Goal: Transaction & Acquisition: Subscribe to service/newsletter

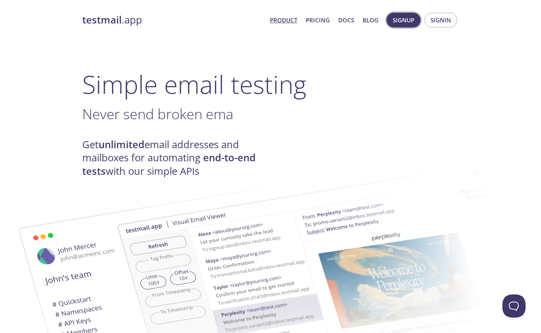
click at [405, 24] on span "Signup" at bounding box center [404, 20] width 22 height 10
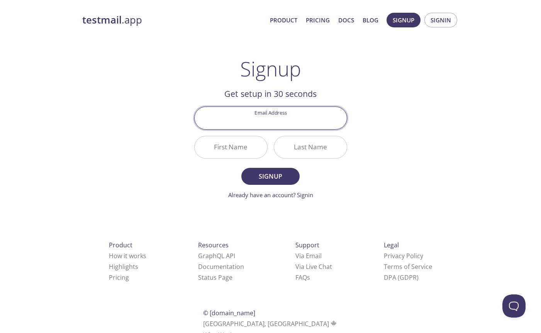
click at [279, 118] on input "Email Address" at bounding box center [271, 118] width 152 height 22
type input "[PERSON_NAME][EMAIL_ADDRESS][DOMAIN_NAME]"
click at [256, 147] on input "First Name" at bounding box center [231, 147] width 73 height 22
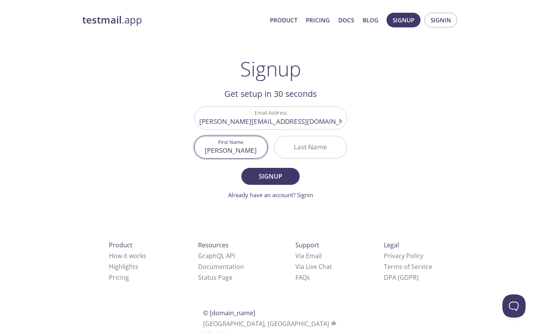
type input "[PERSON_NAME]"
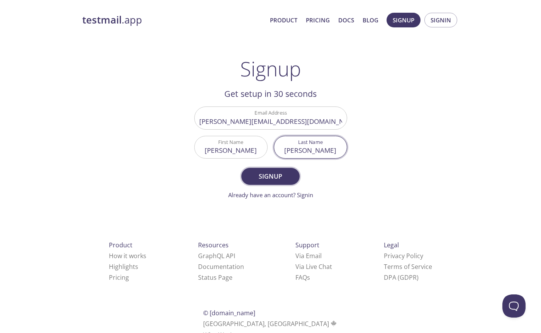
type input "[PERSON_NAME]"
click at [285, 171] on span "Signup" at bounding box center [270, 176] width 41 height 11
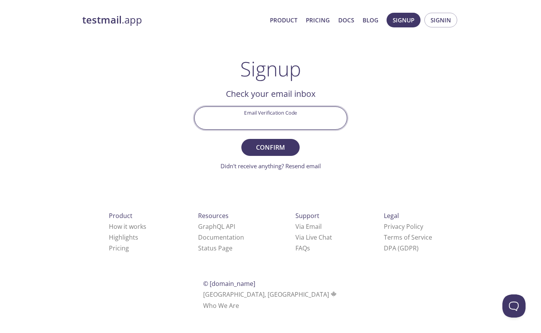
click at [256, 122] on input "Email Verification Code" at bounding box center [271, 118] width 152 height 22
paste input "W7LTPD8"
type input "W7LTPD8"
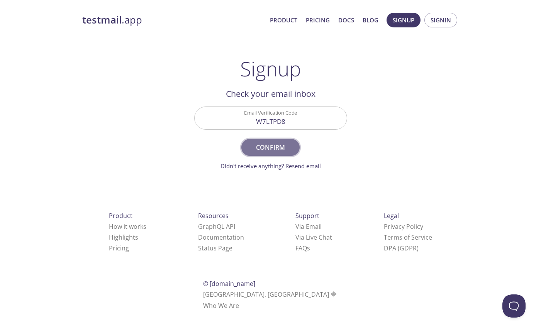
click at [283, 146] on span "Confirm" at bounding box center [270, 147] width 41 height 11
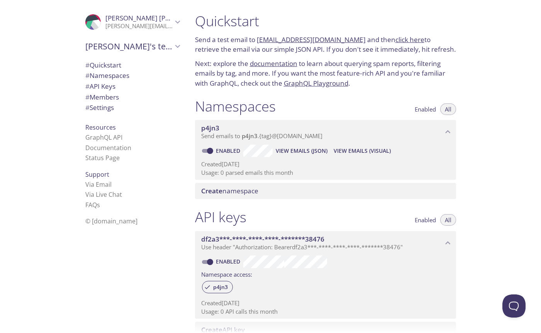
click at [305, 151] on span "View Emails (JSON)" at bounding box center [302, 150] width 52 height 9
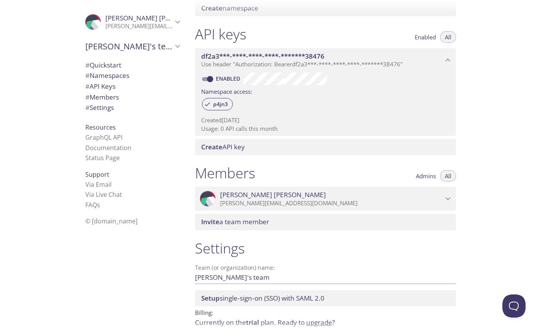
scroll to position [216, 0]
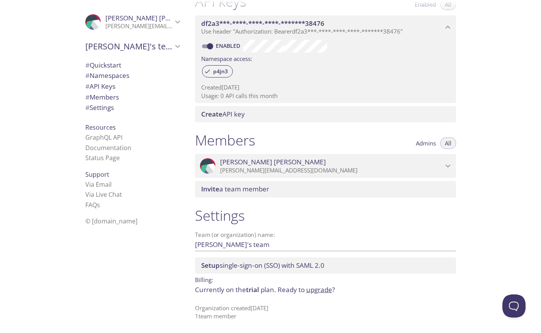
click at [117, 73] on span "# Namespaces" at bounding box center [107, 75] width 44 height 9
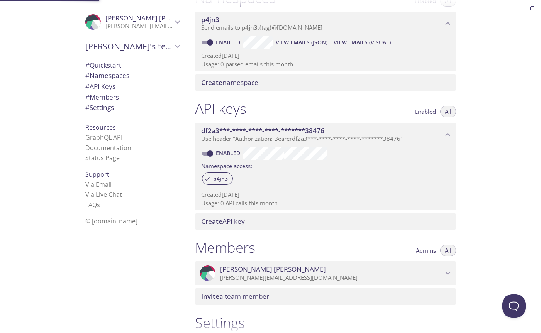
scroll to position [98, 0]
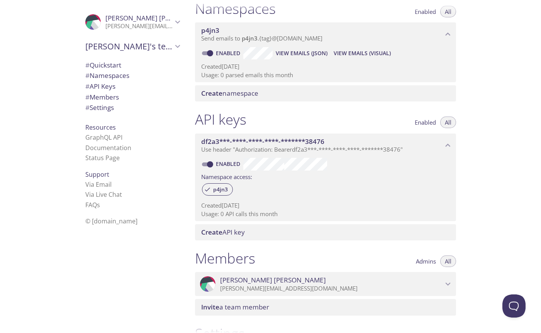
click at [371, 52] on span "View Emails (Visual)" at bounding box center [362, 53] width 57 height 9
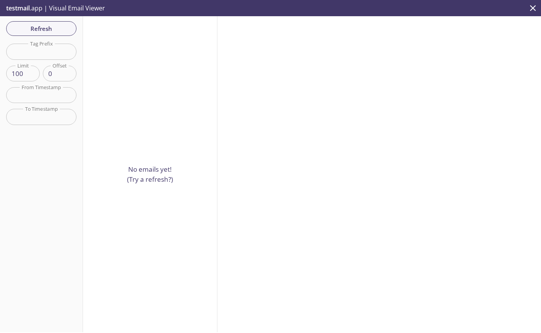
click at [141, 178] on p "No emails yet! (Try a refresh?)" at bounding box center [150, 174] width 46 height 20
click at [144, 174] on p "No emails yet! (Try a refresh?)" at bounding box center [150, 174] width 46 height 20
click at [68, 26] on span "Refresh" at bounding box center [41, 29] width 58 height 10
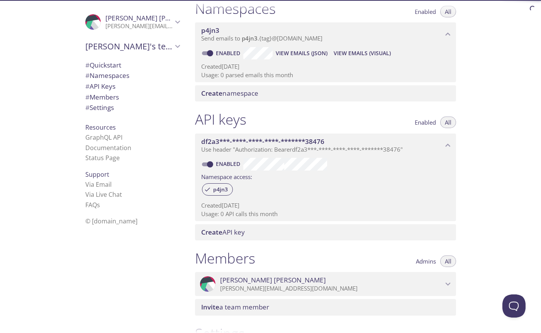
scroll to position [92, 0]
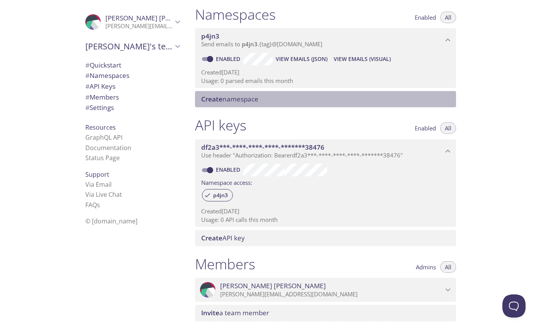
click at [248, 97] on span "Create namespace" at bounding box center [229, 99] width 57 height 9
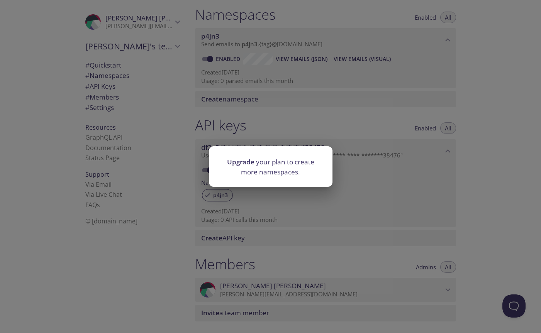
click at [336, 122] on div "Upgrade your plan to create more namespaces." at bounding box center [270, 166] width 541 height 333
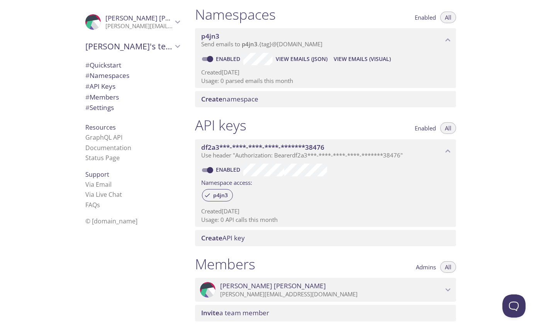
scroll to position [0, 0]
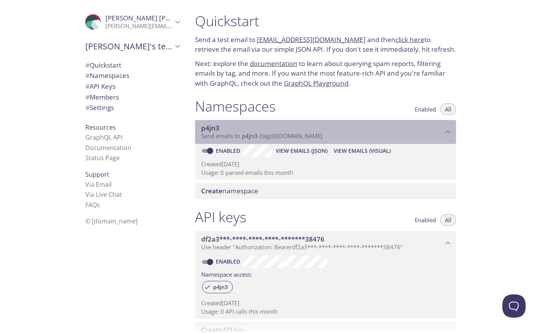
click at [402, 137] on p "Send emails to p4jn3 . {tag} @[DOMAIN_NAME]" at bounding box center [322, 136] width 242 height 8
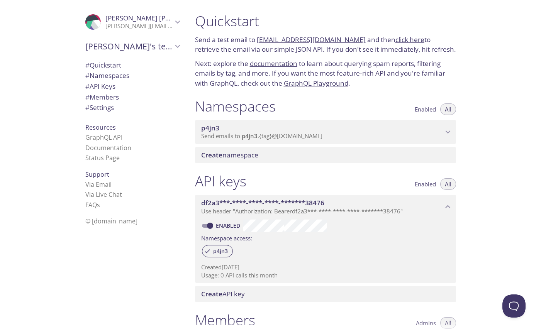
click at [402, 137] on p "Send emails to p4jn3 . {tag} @[DOMAIN_NAME]" at bounding box center [322, 136] width 242 height 8
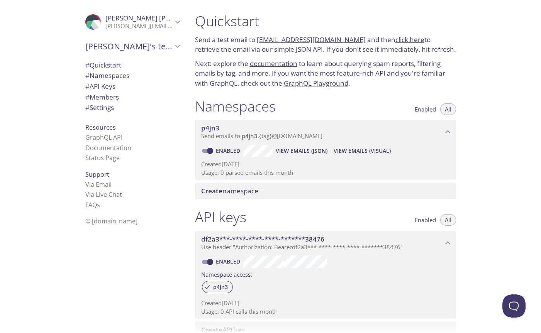
click at [111, 61] on span "# Quickstart" at bounding box center [103, 65] width 36 height 9
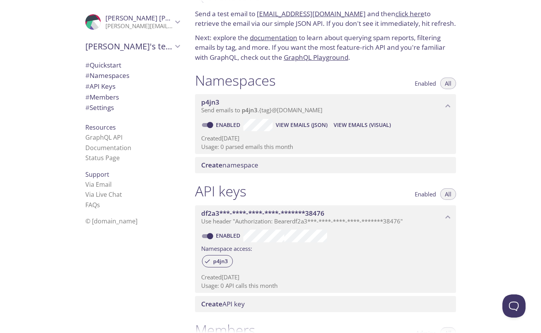
scroll to position [27, 0]
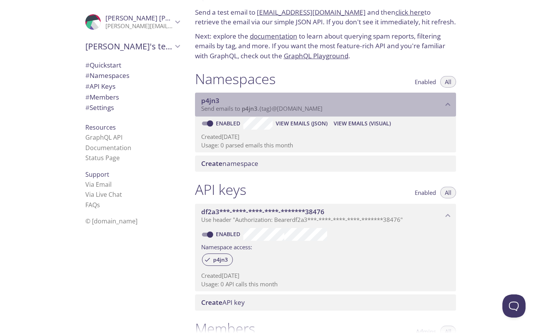
drag, startPoint x: 347, startPoint y: 107, endPoint x: 244, endPoint y: 112, distance: 102.8
click at [244, 112] on p "Send emails to p4jn3 . {tag} @[DOMAIN_NAME]" at bounding box center [322, 109] width 242 height 8
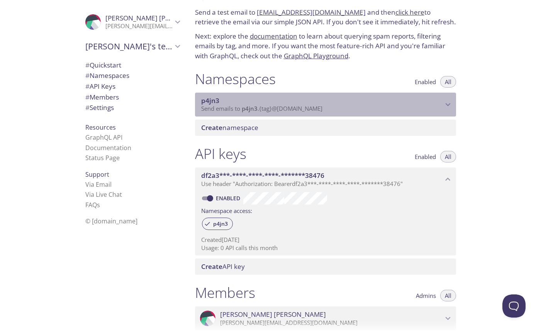
drag, startPoint x: 241, startPoint y: 110, endPoint x: 311, endPoint y: 113, distance: 69.5
click at [311, 113] on div "p4jn3 Send emails to p4jn3 . {tag} @[DOMAIN_NAME]" at bounding box center [325, 105] width 261 height 24
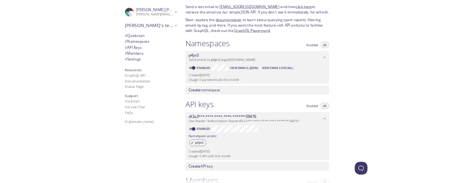
scroll to position [0, 0]
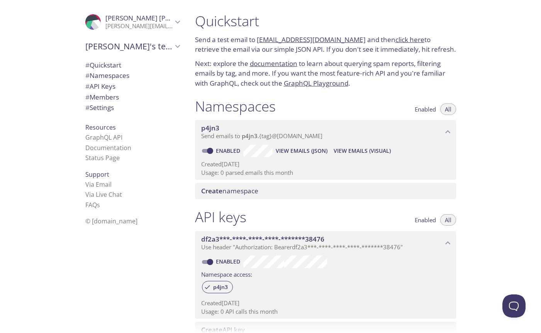
click at [309, 148] on span "View Emails (JSON)" at bounding box center [302, 150] width 52 height 9
click at [349, 151] on span "View Emails (Visual)" at bounding box center [362, 150] width 57 height 9
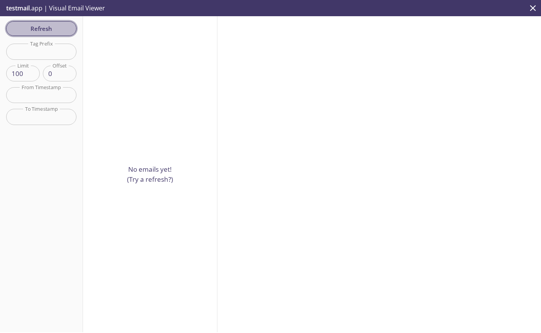
click at [71, 23] on button "Refresh" at bounding box center [41, 28] width 70 height 15
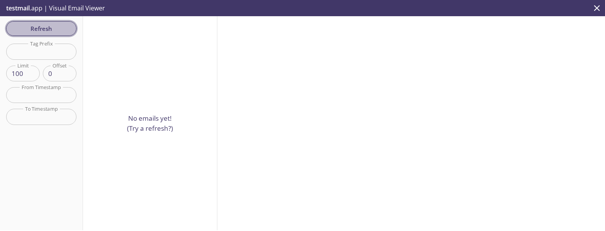
click at [45, 26] on span "Refresh" at bounding box center [41, 29] width 58 height 10
click at [30, 7] on p "testmail .app | Visual Email Viewer" at bounding box center [55, 8] width 110 height 16
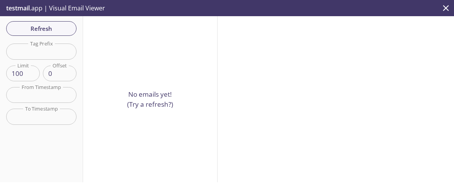
click at [444, 7] on icon "close" at bounding box center [446, 8] width 6 height 6
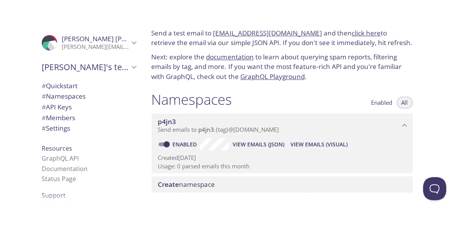
scroll to position [29, 0]
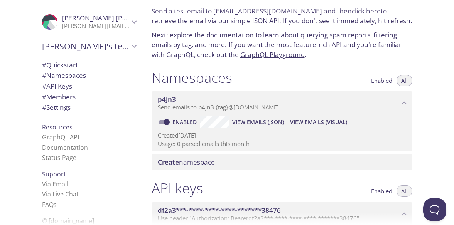
click at [249, 126] on span "View Emails (JSON)" at bounding box center [258, 122] width 52 height 9
click at [335, 125] on span "View Emails (Visual)" at bounding box center [318, 122] width 57 height 9
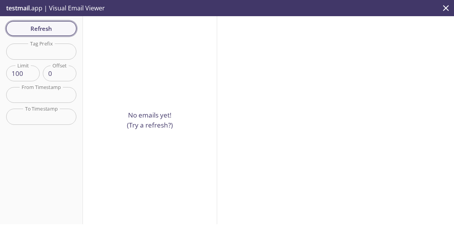
click at [29, 30] on span "Refresh" at bounding box center [41, 29] width 58 height 10
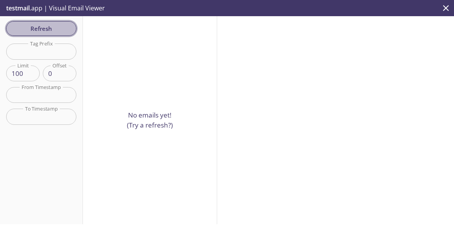
click at [29, 30] on span "Refresh" at bounding box center [41, 29] width 58 height 10
click at [30, 29] on span "Refresh" at bounding box center [41, 29] width 58 height 10
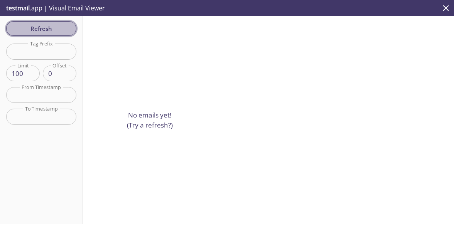
click at [30, 29] on span "Refresh" at bounding box center [41, 29] width 58 height 10
click at [46, 29] on span "Refresh" at bounding box center [41, 29] width 58 height 10
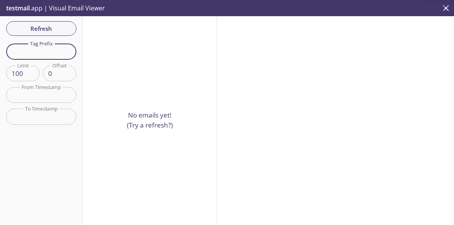
click at [43, 54] on input "text" at bounding box center [41, 52] width 70 height 16
type input "TAI"
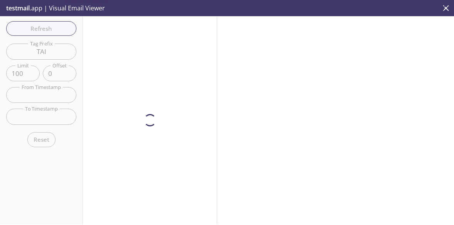
click at [43, 24] on div "Refresh Filters Tag Prefix TAI Tag Prefix Limit 100 Limit Offset 0 Offset From …" at bounding box center [41, 120] width 83 height 208
click at [43, 24] on span "Refresh" at bounding box center [41, 29] width 58 height 10
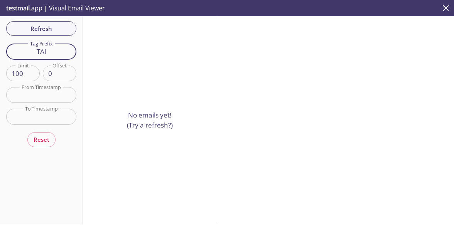
drag, startPoint x: 51, startPoint y: 52, endPoint x: 21, endPoint y: 47, distance: 30.2
click at [21, 47] on input "TAI" at bounding box center [41, 52] width 70 height 16
click at [50, 29] on span "Refresh" at bounding box center [41, 29] width 58 height 10
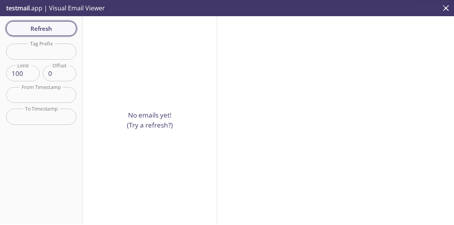
click at [50, 29] on span "Refresh" at bounding box center [41, 29] width 58 height 10
click at [49, 22] on button "Refresh" at bounding box center [41, 28] width 70 height 15
click at [52, 26] on span "Refresh" at bounding box center [41, 29] width 58 height 10
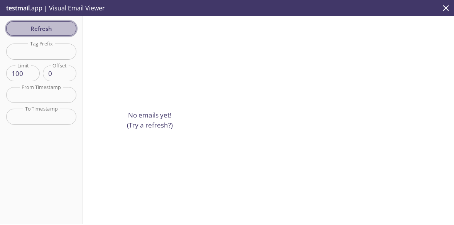
click at [58, 30] on span "Refresh" at bounding box center [41, 29] width 58 height 10
click at [32, 34] on button "Refresh" at bounding box center [41, 28] width 70 height 15
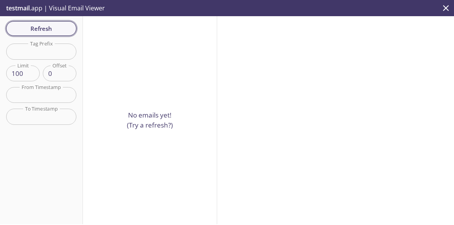
click at [55, 27] on span "Refresh" at bounding box center [41, 29] width 58 height 10
click at [446, 8] on icon "close" at bounding box center [447, 8] width 6 height 6
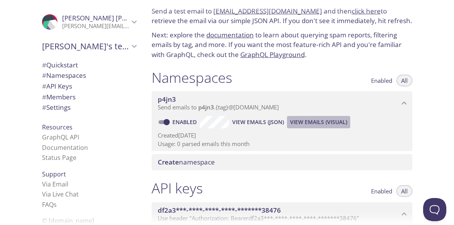
click at [308, 122] on span "View Emails (Visual)" at bounding box center [318, 122] width 57 height 9
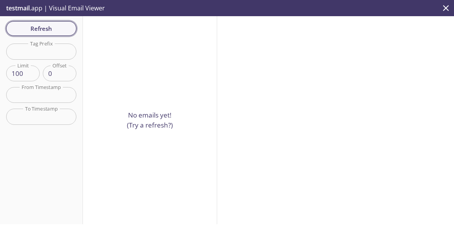
click at [28, 30] on span "Refresh" at bounding box center [41, 29] width 58 height 10
click at [48, 26] on span "Refresh" at bounding box center [41, 29] width 58 height 10
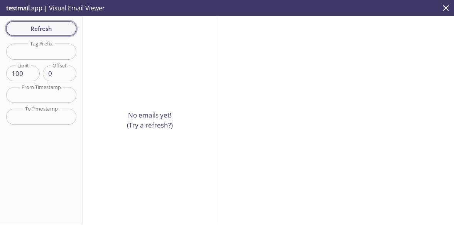
click at [48, 27] on span "Refresh" at bounding box center [41, 29] width 58 height 10
